Goal: Task Accomplishment & Management: Complete application form

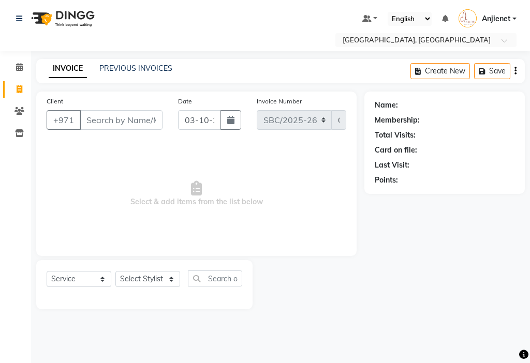
select select "service"
type input "544005147"
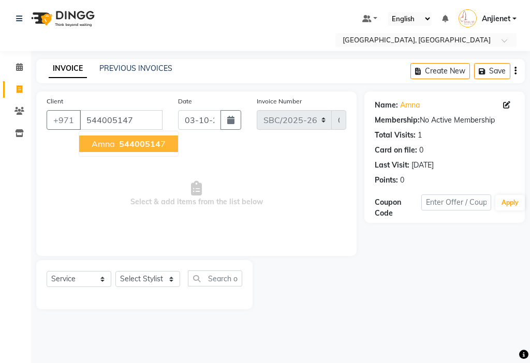
click at [153, 140] on span "54400514" at bounding box center [139, 144] width 41 height 10
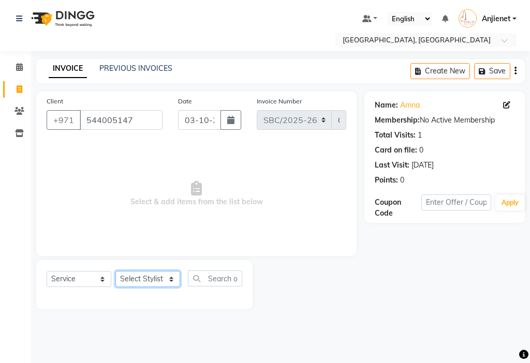
click at [160, 279] on select "Select Stylist Anjienet [PERSON_NAME] marry Mawieh [PERSON_NAME] [PERSON_NAME]" at bounding box center [147, 279] width 65 height 16
select select "18405"
click at [115, 271] on select "Select Stylist Anjienet [PERSON_NAME] marry Mawieh [PERSON_NAME] [PERSON_NAME]" at bounding box center [147, 279] width 65 height 16
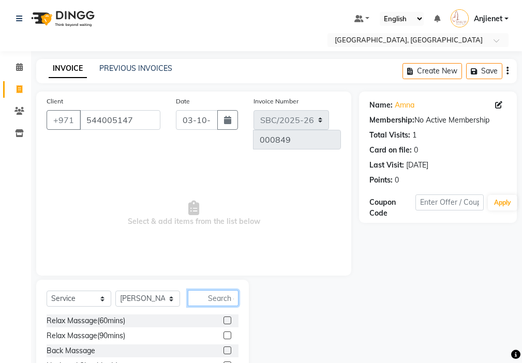
click at [220, 290] on input "text" at bounding box center [213, 298] width 51 height 16
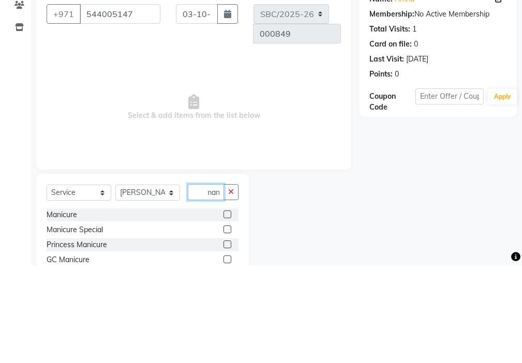
scroll to position [0, 5]
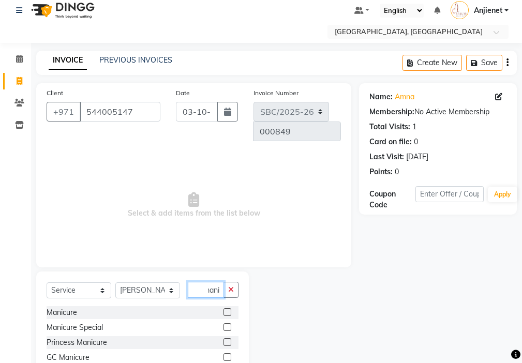
type input "mani"
click at [228, 308] on label at bounding box center [228, 312] width 8 height 8
click at [228, 309] on input "checkbox" at bounding box center [227, 312] width 7 height 7
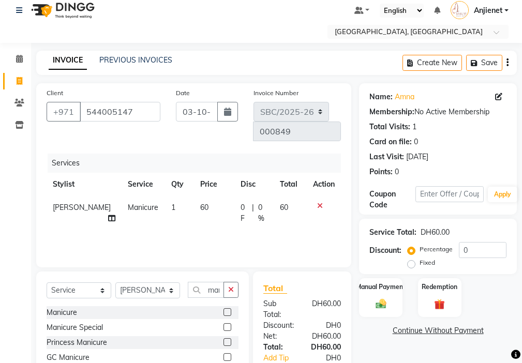
checkbox input "false"
click at [154, 283] on select "Select Stylist Anjienet [PERSON_NAME] marry Mawieh [PERSON_NAME] [PERSON_NAME]" at bounding box center [147, 291] width 65 height 16
select select "85111"
click at [115, 283] on select "Select Stylist Anjienet [PERSON_NAME] marry Mawieh [PERSON_NAME] [PERSON_NAME]" at bounding box center [147, 291] width 65 height 16
click at [232, 286] on icon "button" at bounding box center [231, 289] width 6 height 7
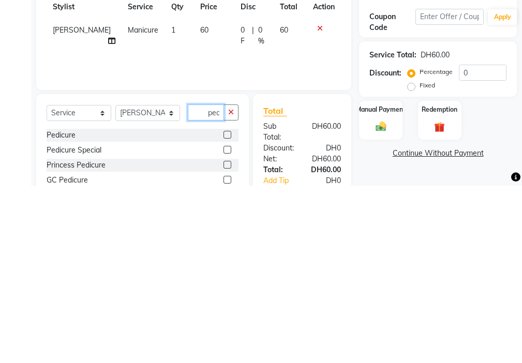
scroll to position [0, 1]
type input "ped"
click at [228, 308] on label at bounding box center [228, 312] width 8 height 8
click at [228, 309] on input "checkbox" at bounding box center [227, 312] width 7 height 7
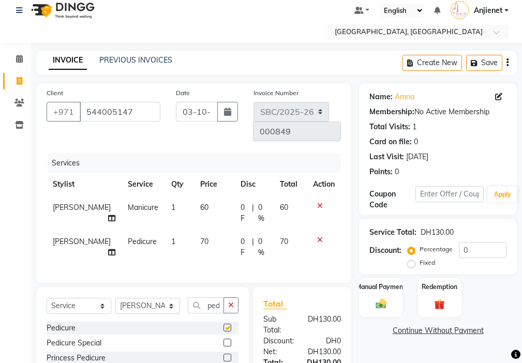
scroll to position [0, 0]
checkbox input "false"
